Goal: Task Accomplishment & Management: Complete application form

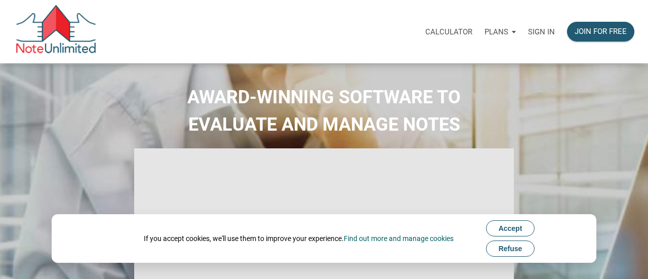
select select
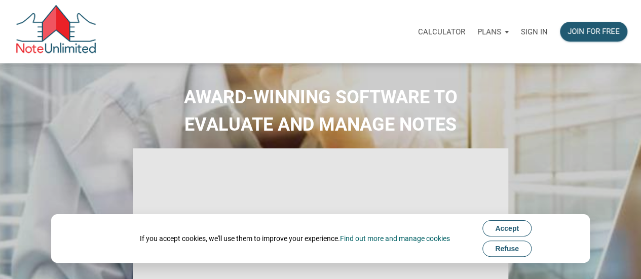
type input "Introduction to new features"
select select
click at [506, 226] on span "Accept" at bounding box center [507, 228] width 24 height 8
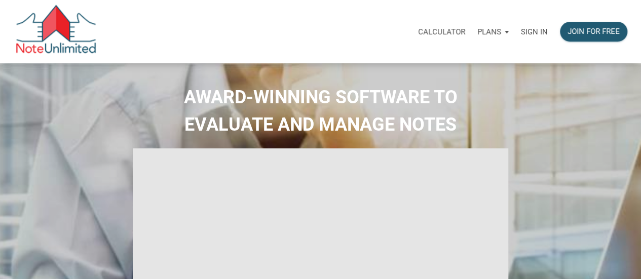
click at [443, 28] on p "Calculator" at bounding box center [441, 31] width 47 height 9
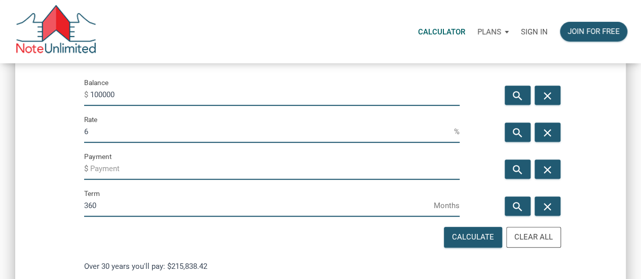
scroll to position [168, 0]
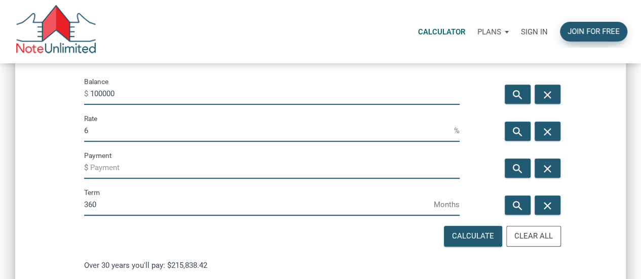
click at [605, 34] on div "Join for free" at bounding box center [593, 32] width 52 height 12
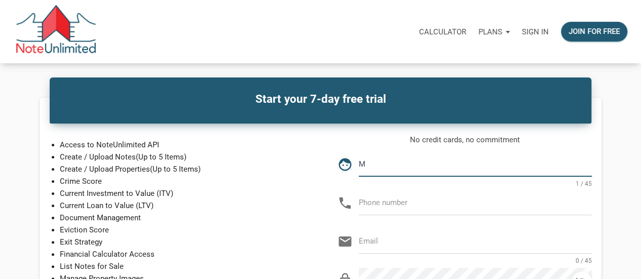
type input "[PERSON_NAME]"
type input "120-622-7831"
type input "[EMAIL_ADDRESS][DOMAIN_NAME]"
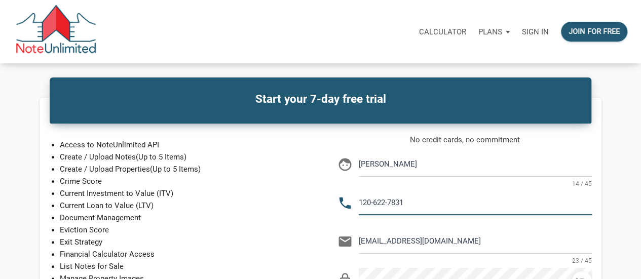
click at [414, 203] on input "120-622-7831" at bounding box center [475, 202] width 233 height 23
type input "1"
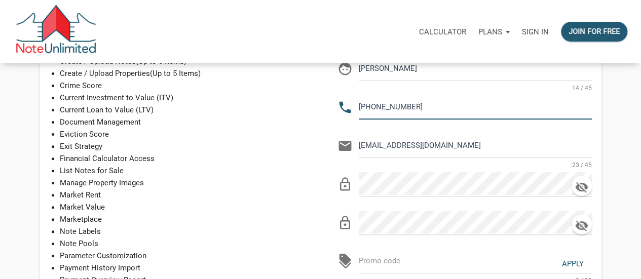
scroll to position [96, 0]
type input "[PHONE_NUMBER]"
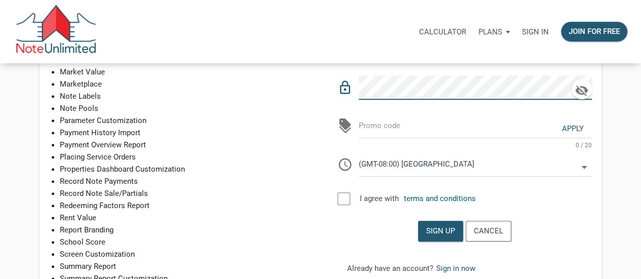
scroll to position [232, 0]
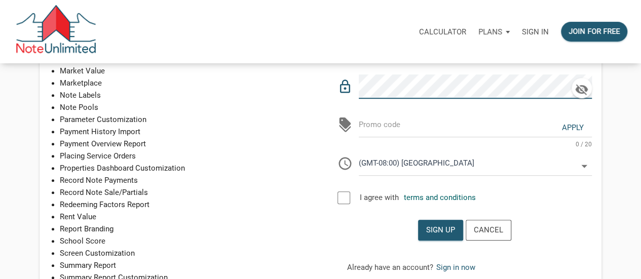
click at [349, 199] on div at bounding box center [343, 197] width 13 height 13
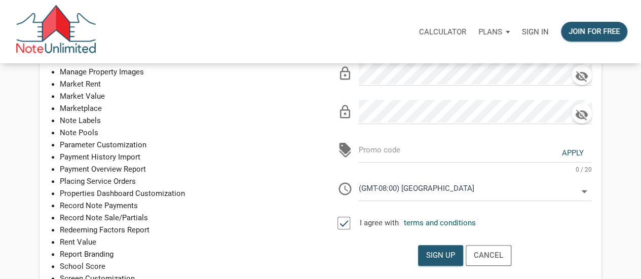
scroll to position [210, 0]
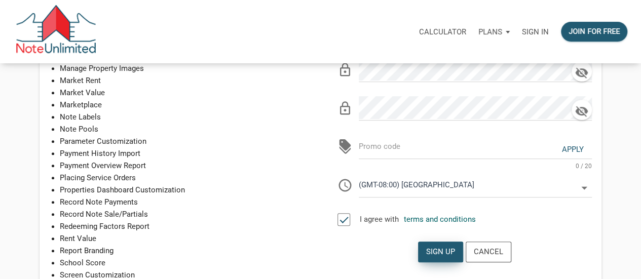
click at [446, 252] on div "Sign up" at bounding box center [440, 252] width 29 height 12
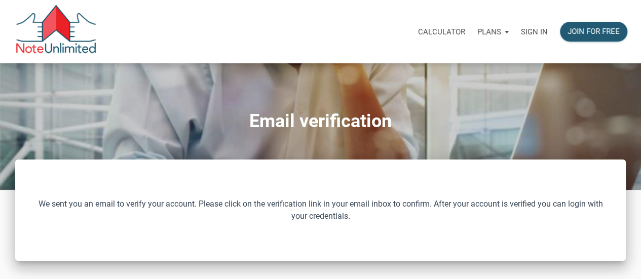
click at [537, 30] on p "Sign in" at bounding box center [534, 31] width 27 height 9
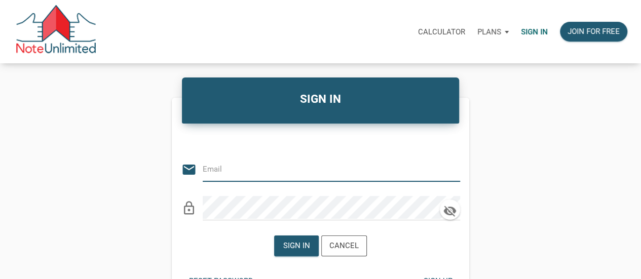
type input "[EMAIL_ADDRESS][DOMAIN_NAME]"
click at [299, 249] on div "Sign in" at bounding box center [296, 246] width 27 height 12
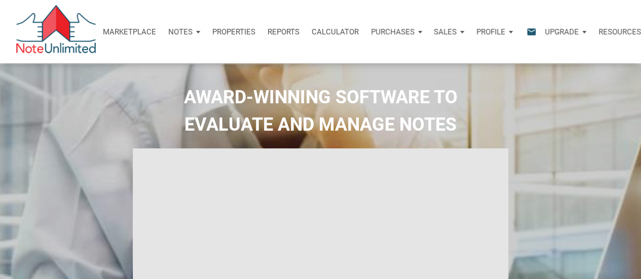
type input "Introduction to new features"
select select
click at [346, 28] on p "Calculator" at bounding box center [335, 31] width 47 height 9
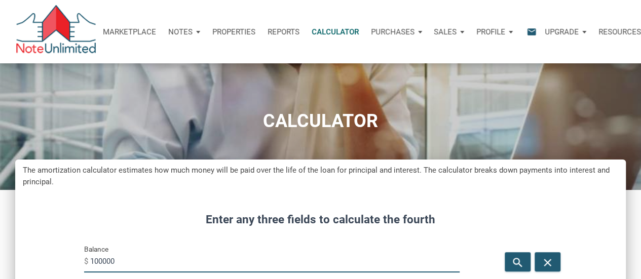
scroll to position [882, 610]
